Goal: Check status: Check status

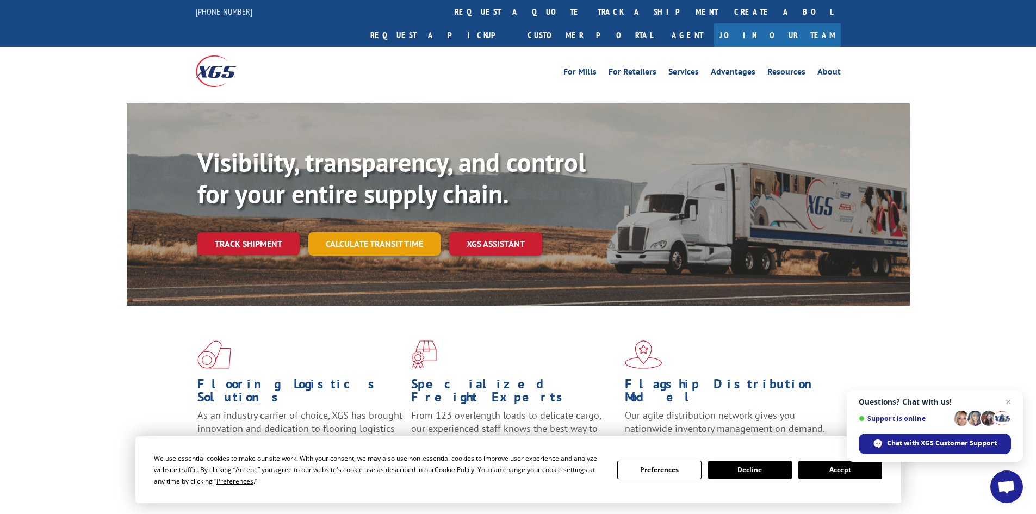
click at [370, 232] on link "Calculate transit time" at bounding box center [374, 243] width 132 height 23
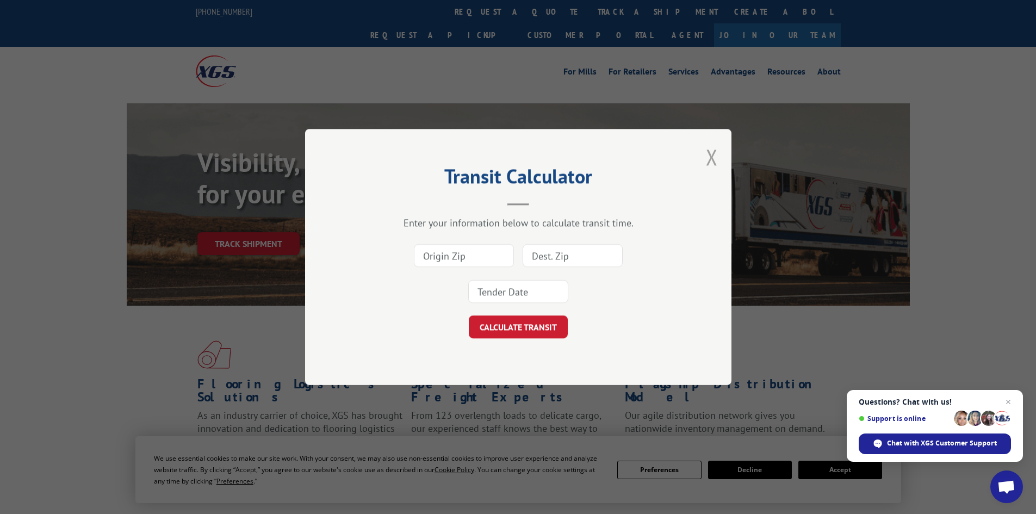
click at [711, 153] on button "Close modal" at bounding box center [712, 156] width 12 height 29
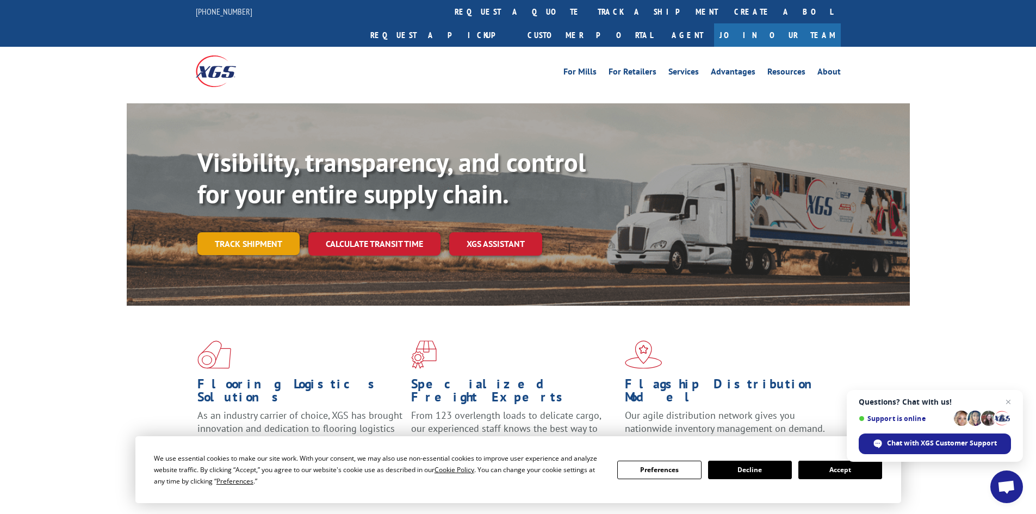
click at [215, 232] on link "Track shipment" at bounding box center [248, 243] width 102 height 23
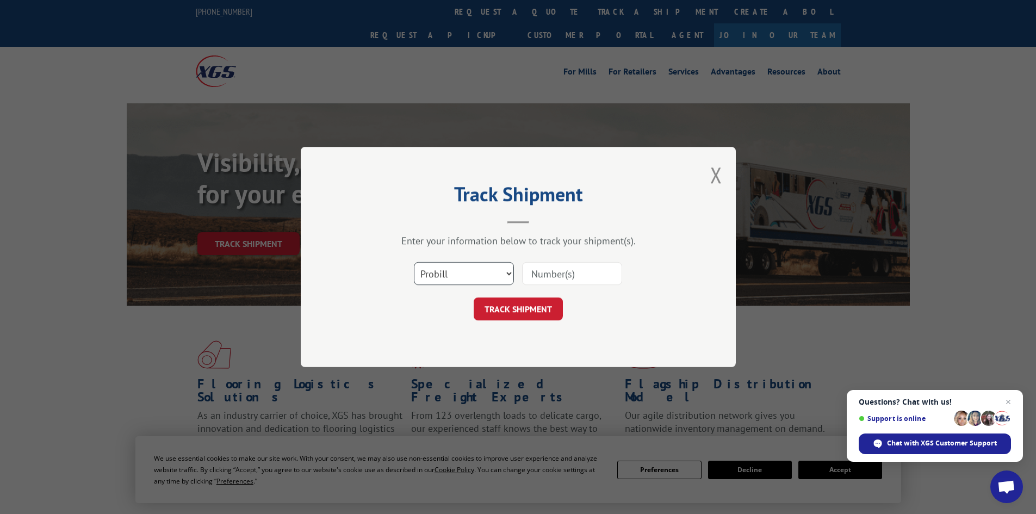
click at [493, 279] on select "Select category... Probill BOL PO" at bounding box center [464, 273] width 100 height 23
select select "po"
click at [414, 262] on select "Select category... Probill BOL PO" at bounding box center [464, 273] width 100 height 23
click at [568, 271] on input at bounding box center [572, 273] width 100 height 23
type input "18522733"
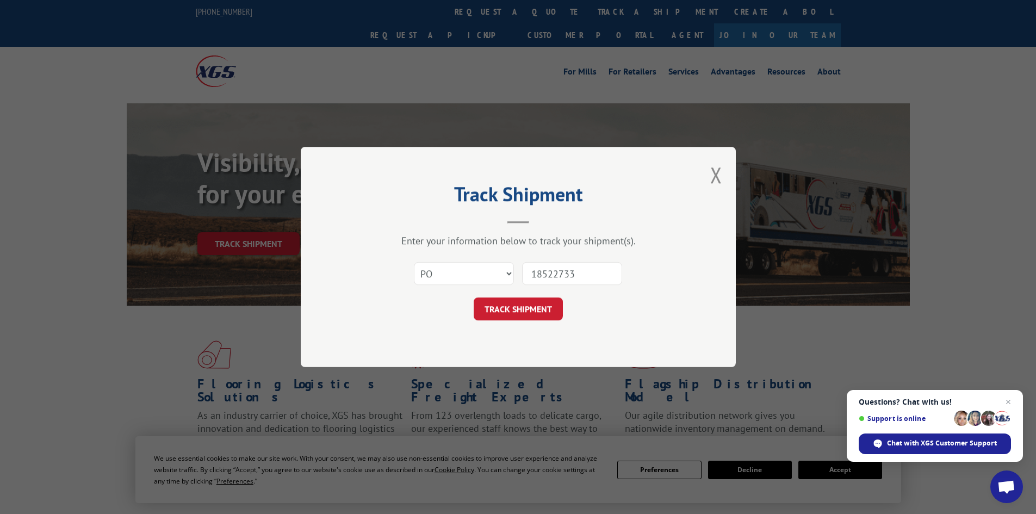
click at [474, 297] on button "TRACK SHIPMENT" at bounding box center [518, 308] width 89 height 23
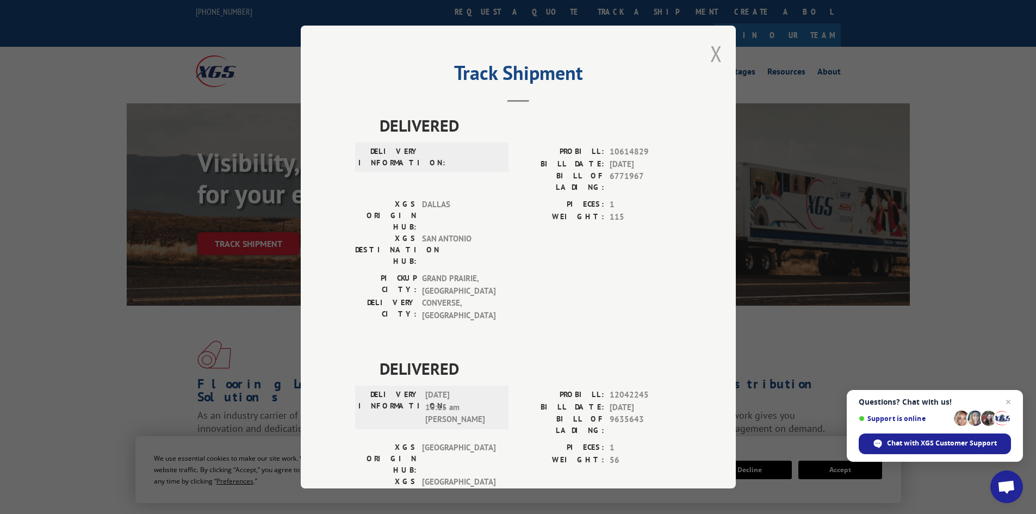
click at [710, 52] on button "Close modal" at bounding box center [716, 53] width 12 height 29
